Goal: Task Accomplishment & Management: Manage account settings

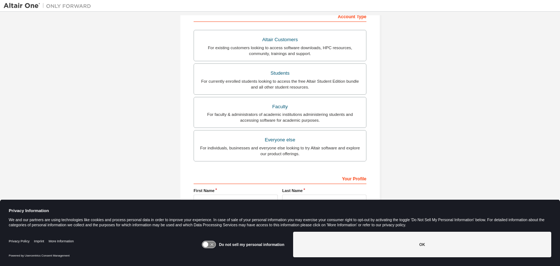
scroll to position [132, 0]
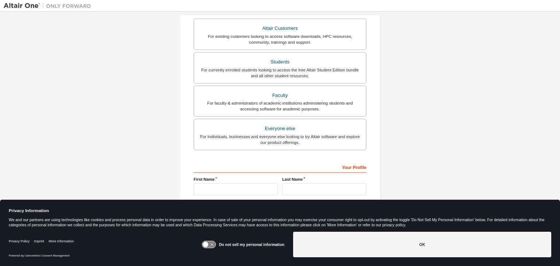
click at [212, 243] on icon at bounding box center [208, 244] width 13 height 7
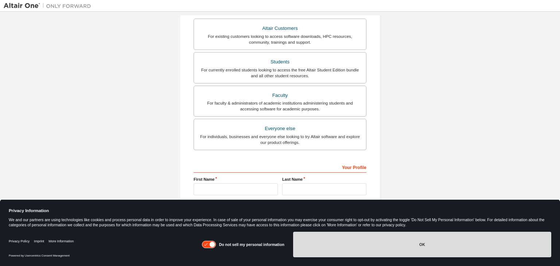
click at [310, 245] on button "OK" at bounding box center [422, 245] width 258 height 26
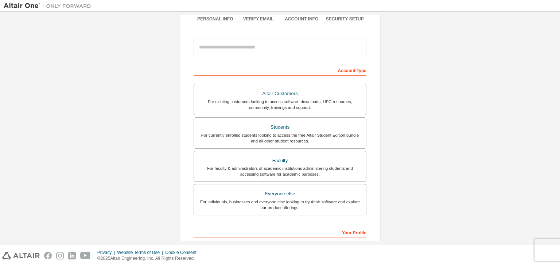
scroll to position [0, 0]
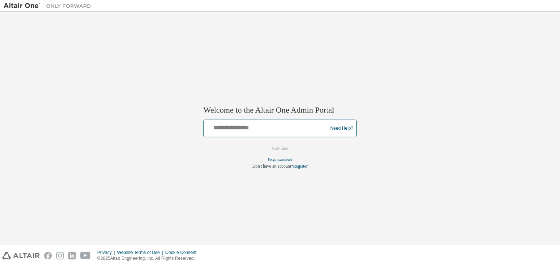
click at [261, 131] on input "text" at bounding box center [267, 127] width 120 height 11
type input "**********"
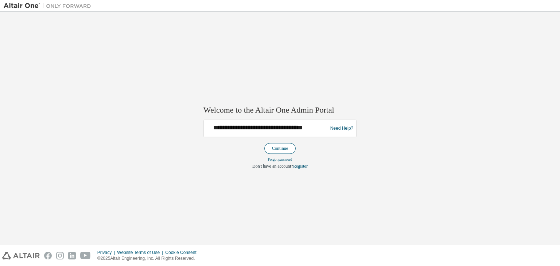
click at [284, 149] on button "Continue" at bounding box center [279, 148] width 31 height 11
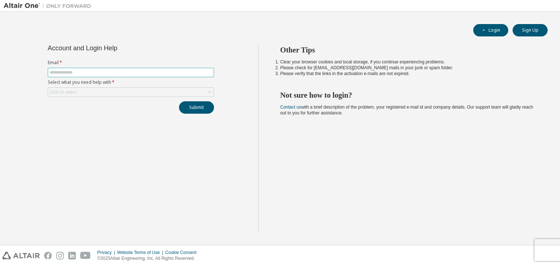
click at [119, 70] on input "text" at bounding box center [131, 73] width 163 height 6
type input "**********"
click at [111, 94] on div "Click to select" at bounding box center [130, 92] width 165 height 9
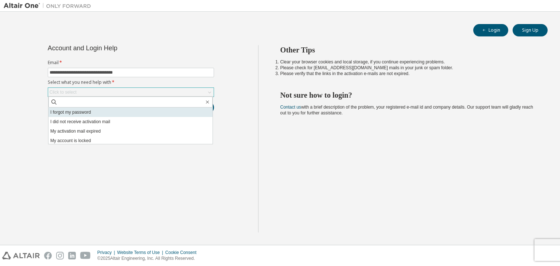
click at [100, 111] on li "I forgot my password" at bounding box center [130, 112] width 164 height 9
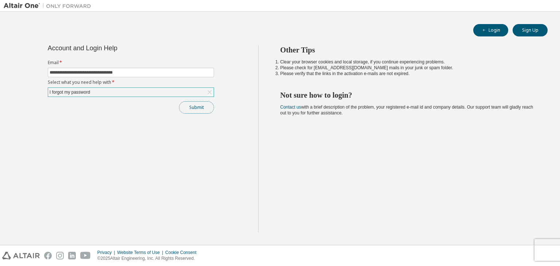
click at [188, 102] on button "Submit" at bounding box center [196, 107] width 35 height 12
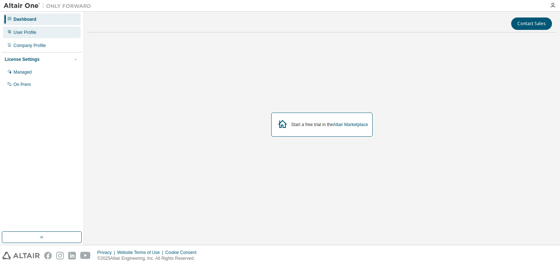
click at [39, 33] on div "User Profile" at bounding box center [42, 33] width 78 height 12
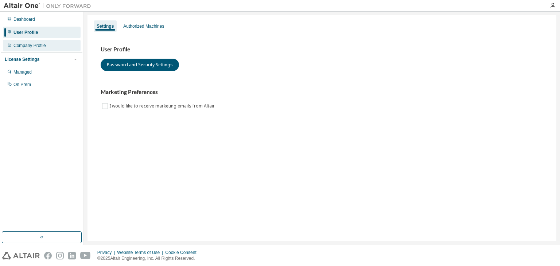
click at [39, 43] on div "Company Profile" at bounding box center [29, 46] width 32 height 6
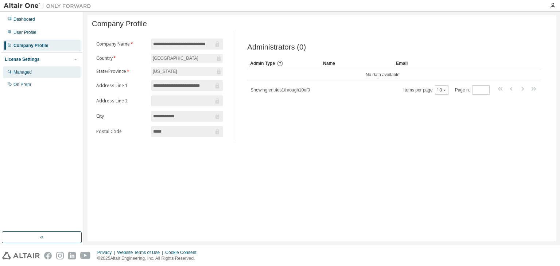
click at [34, 70] on div "Managed" at bounding box center [42, 72] width 78 height 12
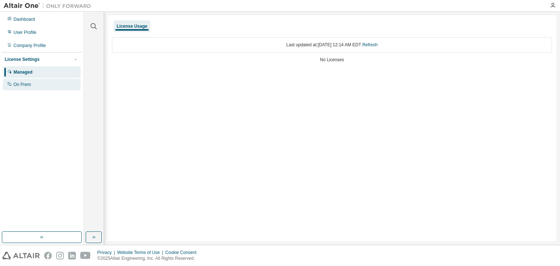
click at [34, 86] on div "On Prem" at bounding box center [42, 85] width 78 height 12
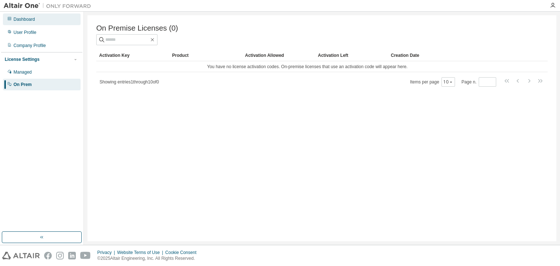
click at [36, 19] on div "Dashboard" at bounding box center [42, 19] width 78 height 12
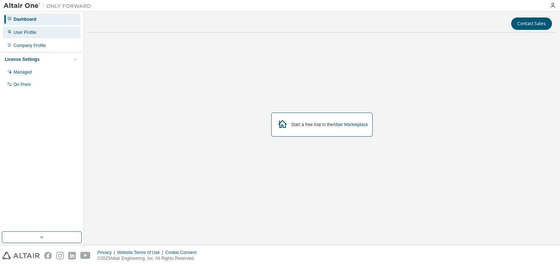
click at [35, 35] on div "User Profile" at bounding box center [42, 33] width 78 height 12
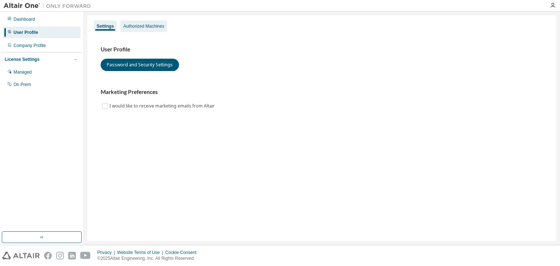
click at [131, 29] on div "Authorized Machines" at bounding box center [143, 26] width 41 height 6
